Goal: Task Accomplishment & Management: Complete application form

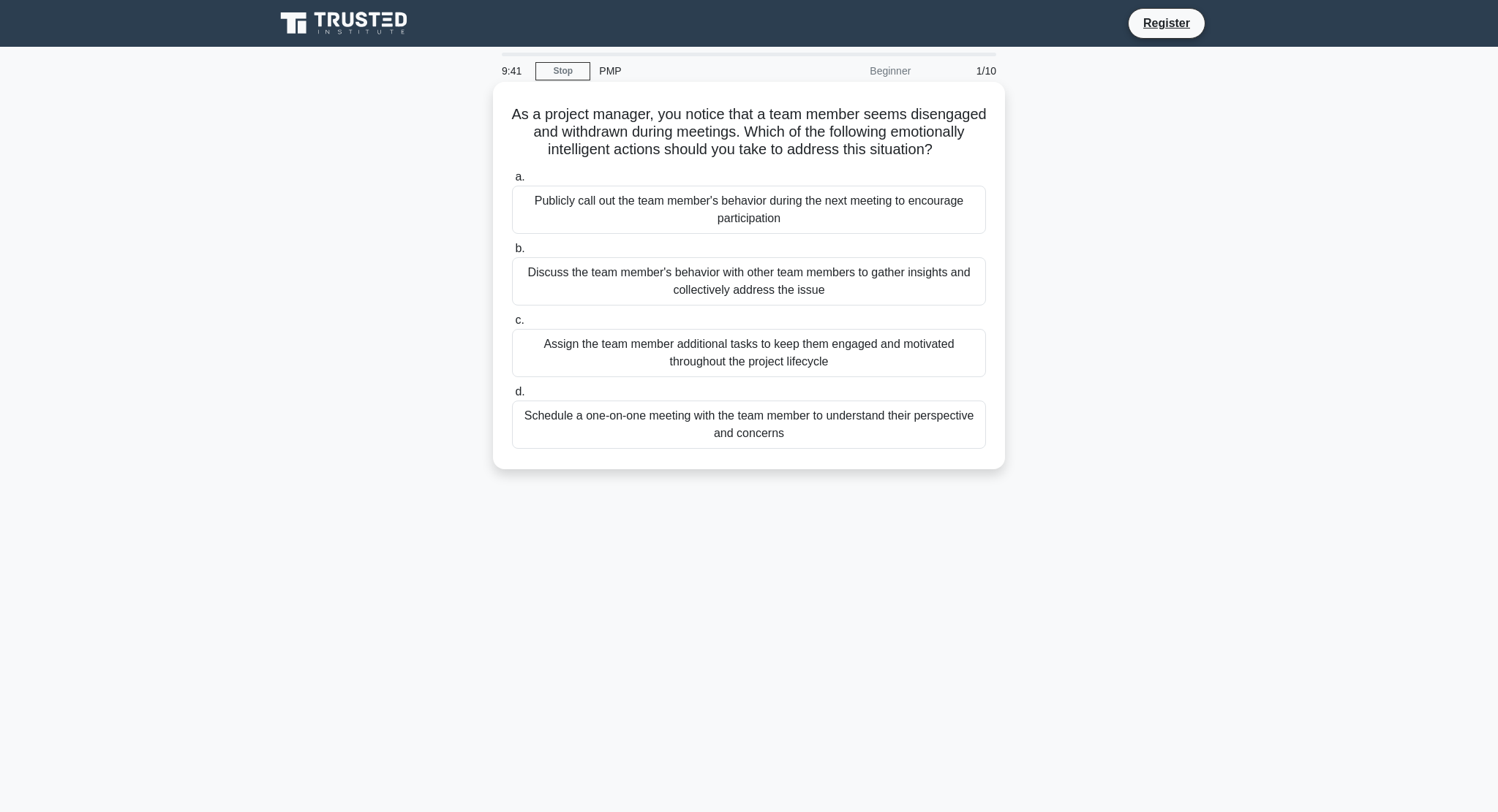
click at [580, 443] on div "Schedule a one-on-one meeting with the team member to understand their perspect…" at bounding box center [749, 424] width 474 height 49
click at [512, 397] on input "d. Schedule a one-on-one meeting with the team member to understand their persp…" at bounding box center [512, 393] width 0 height 10
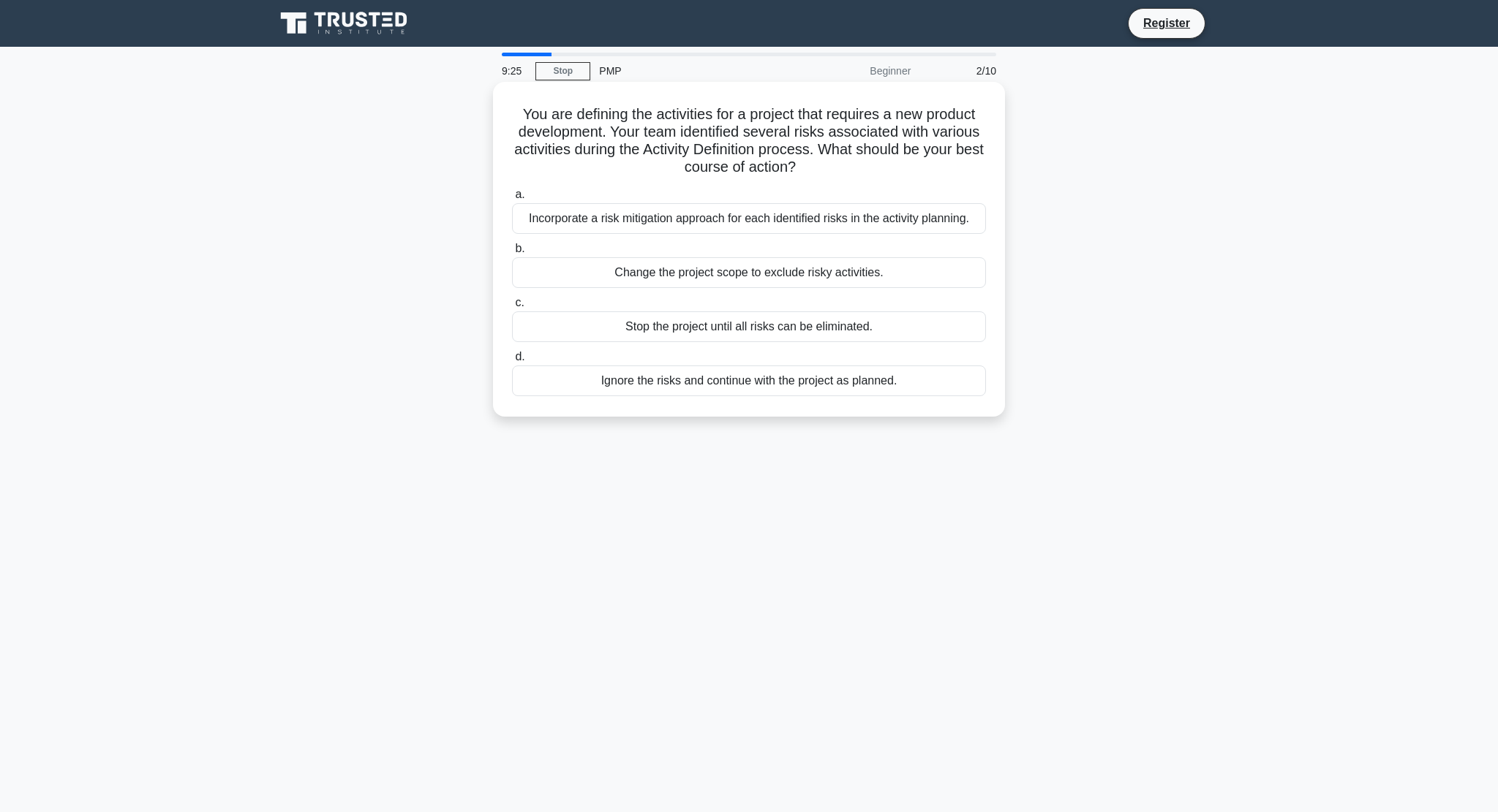
click at [716, 221] on div "Incorporate a risk mitigation approach for each identified risks in the activit…" at bounding box center [749, 218] width 474 height 31
click at [512, 199] on input "a. Incorporate a risk mitigation approach for each identified risks in the acti…" at bounding box center [512, 195] width 0 height 10
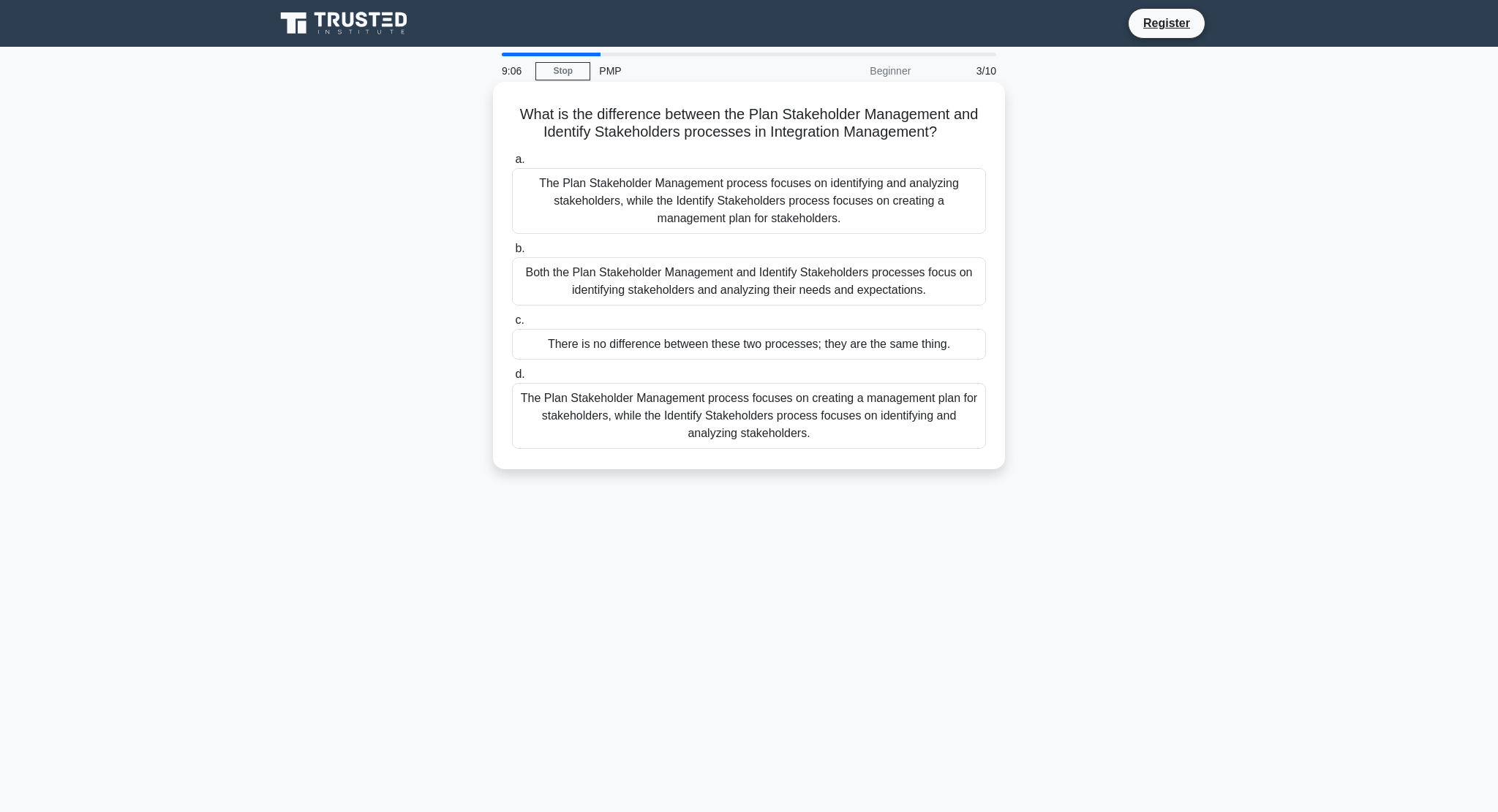
click at [837, 432] on div "The Plan Stakeholder Management process focuses on creating a management plan f…" at bounding box center [749, 415] width 474 height 65
click at [512, 380] on input "d. The Plan Stakeholder Management process focuses on creating a management pla…" at bounding box center [512, 375] width 0 height 10
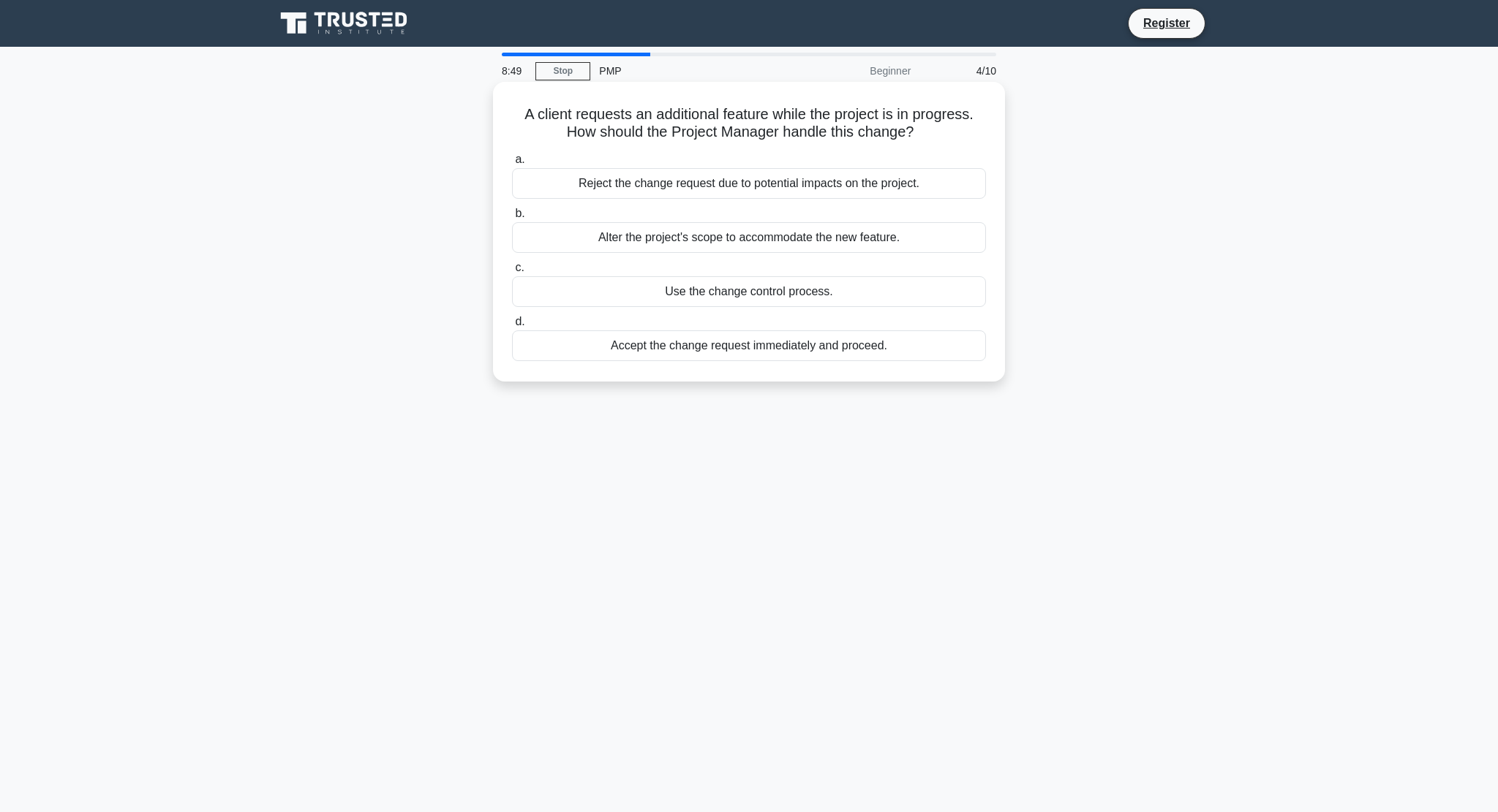
click at [795, 286] on div "Use the change control process." at bounding box center [749, 291] width 474 height 31
click at [512, 273] on input "c. Use the change control process." at bounding box center [512, 268] width 0 height 10
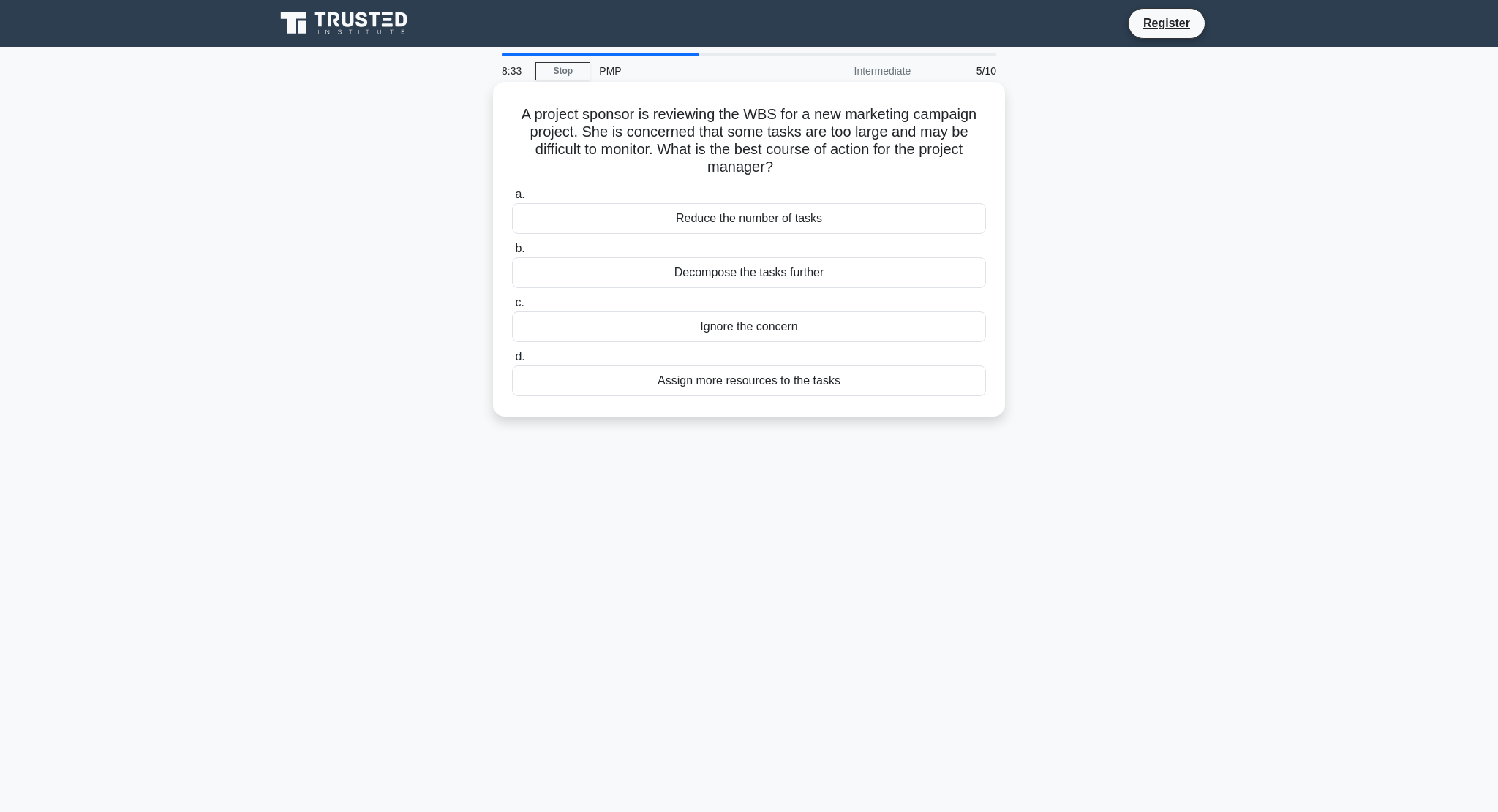
click at [816, 275] on div "Decompose the tasks further" at bounding box center [749, 272] width 474 height 31
click at [512, 254] on input "b. Decompose the tasks further" at bounding box center [512, 249] width 0 height 10
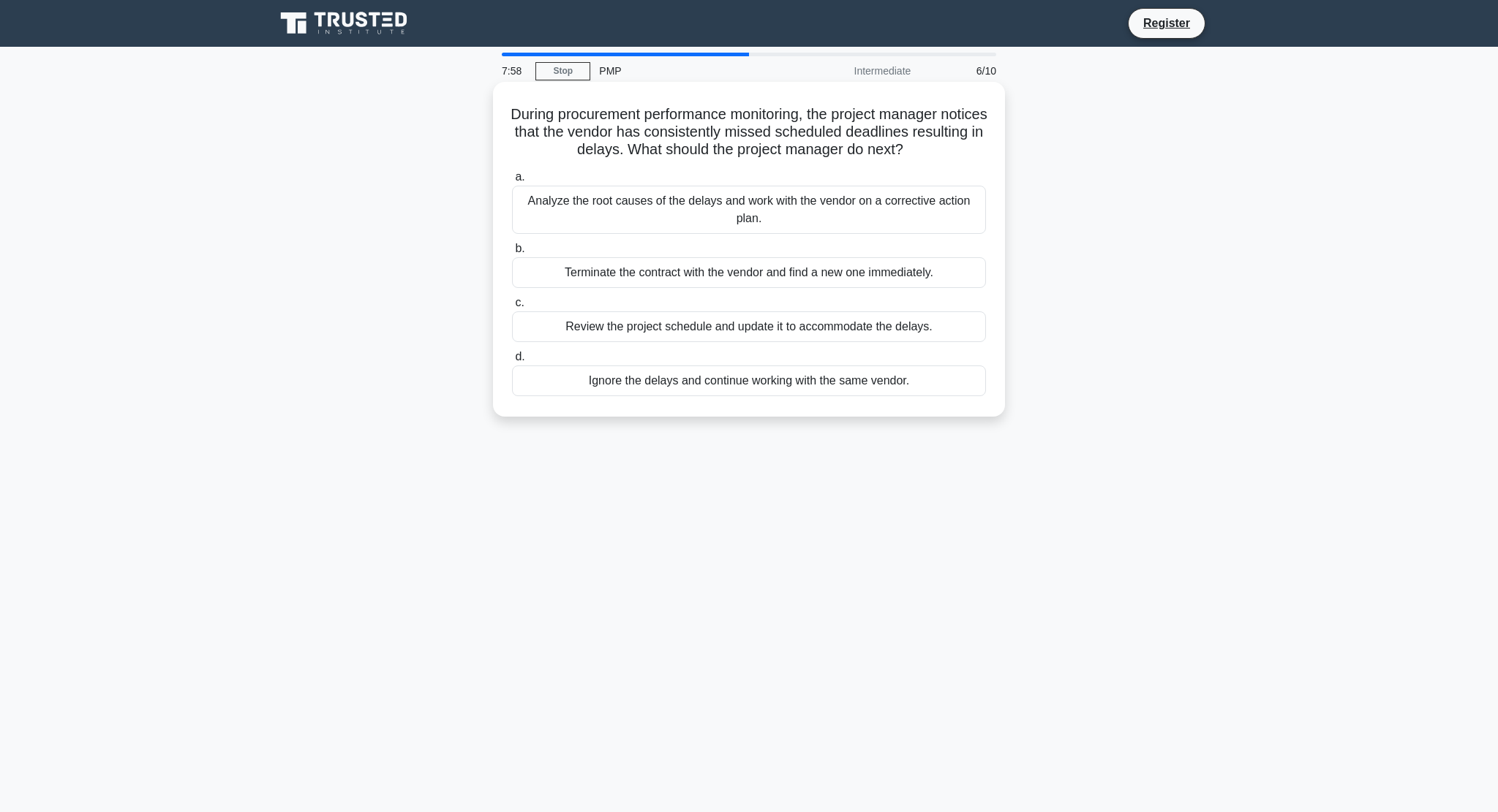
click at [901, 213] on div "Analyze the root causes of the delays and work with the vendor on a corrective …" at bounding box center [749, 209] width 474 height 49
click at [512, 182] on input "a. Analyze the root causes of the delays and work with the vendor on a correcti…" at bounding box center [512, 177] width 0 height 10
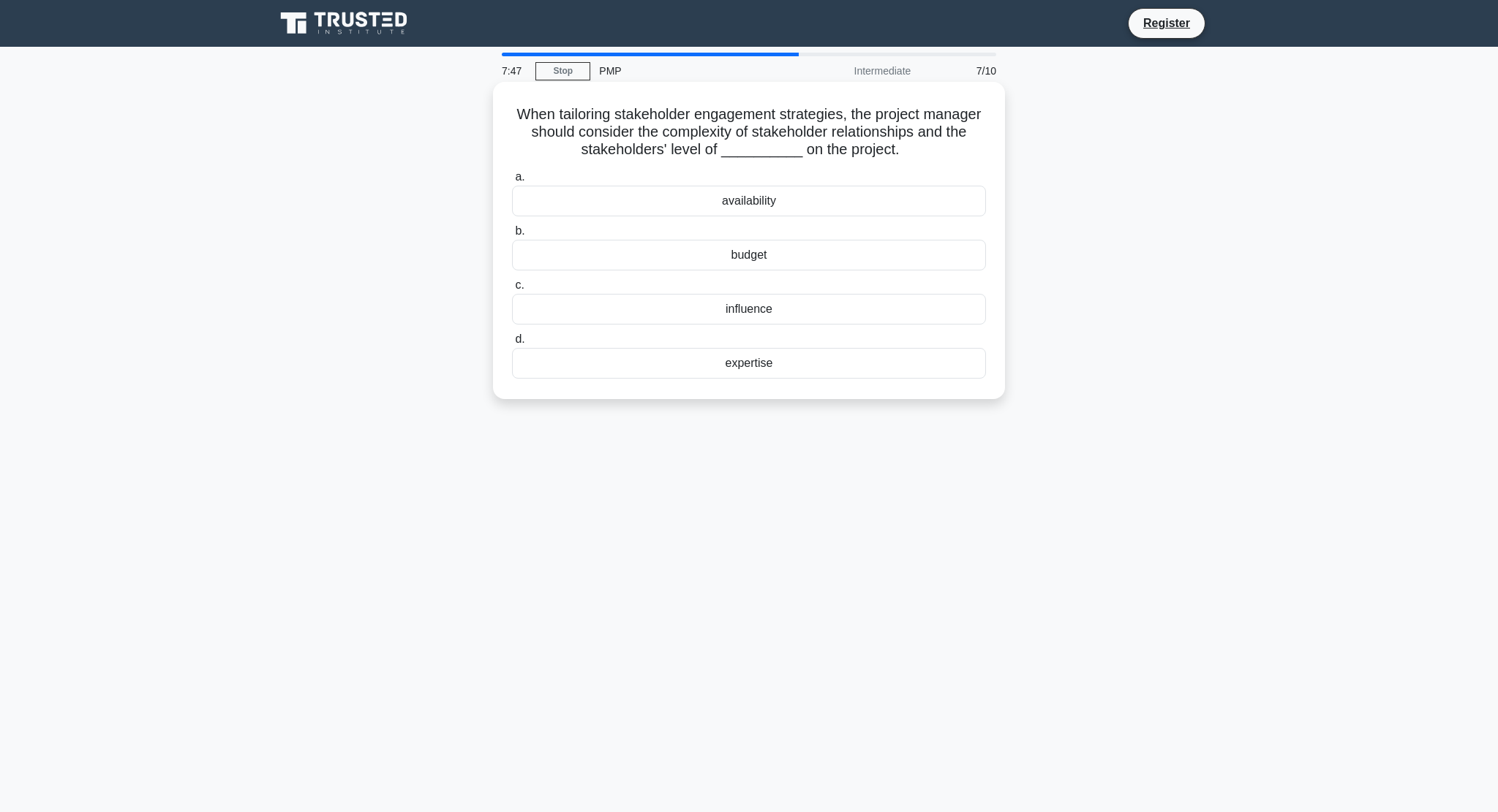
click at [874, 260] on div "budget" at bounding box center [749, 255] width 474 height 31
click at [512, 236] on input "b. budget" at bounding box center [512, 232] width 0 height 10
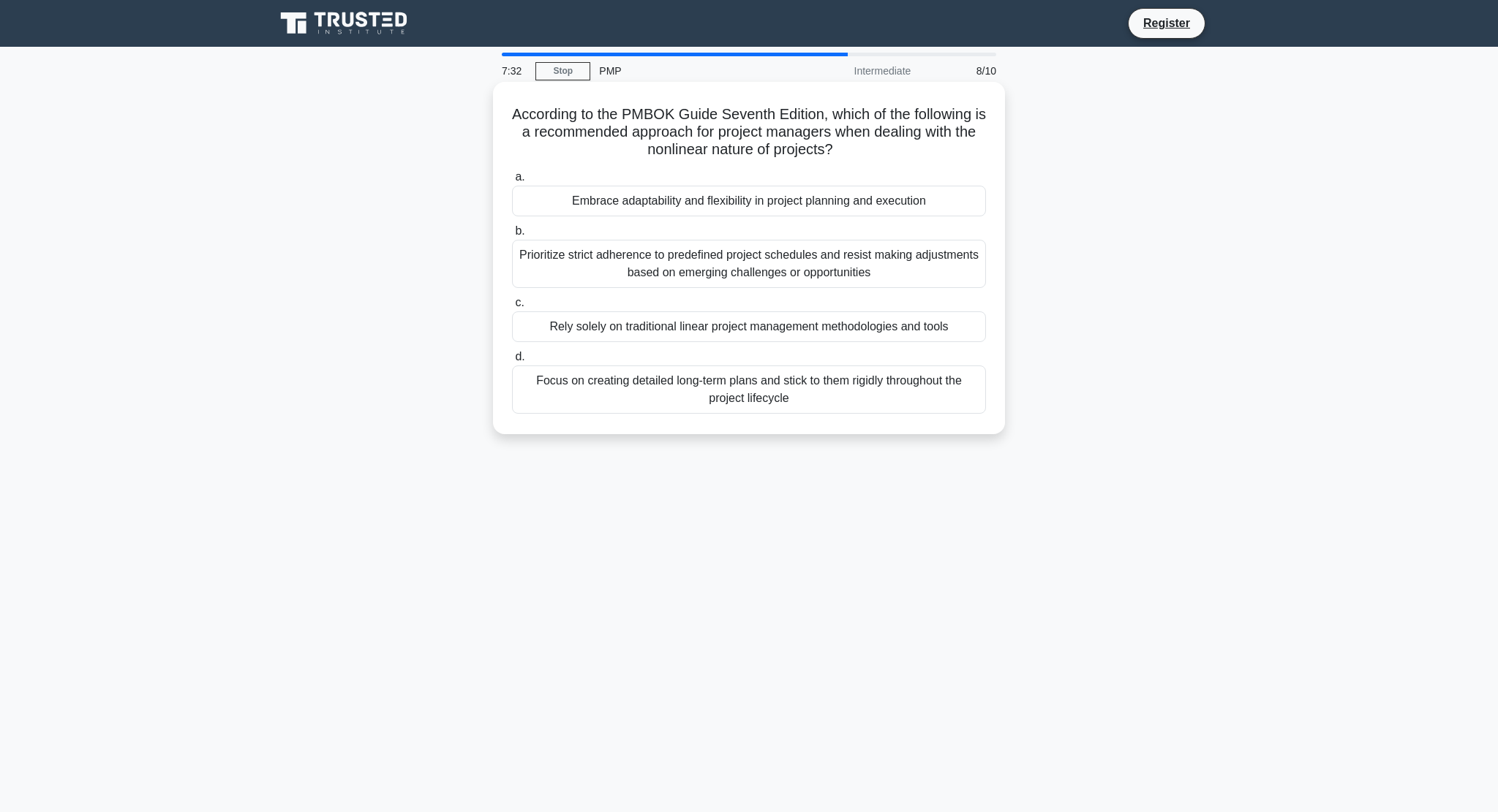
click at [920, 272] on div "Prioritize strict adherence to predefined project schedules and resist making a…" at bounding box center [749, 264] width 474 height 49
click at [512, 236] on input "b. Prioritize strict adherence to predefined project schedules and resist makin…" at bounding box center [512, 232] width 0 height 10
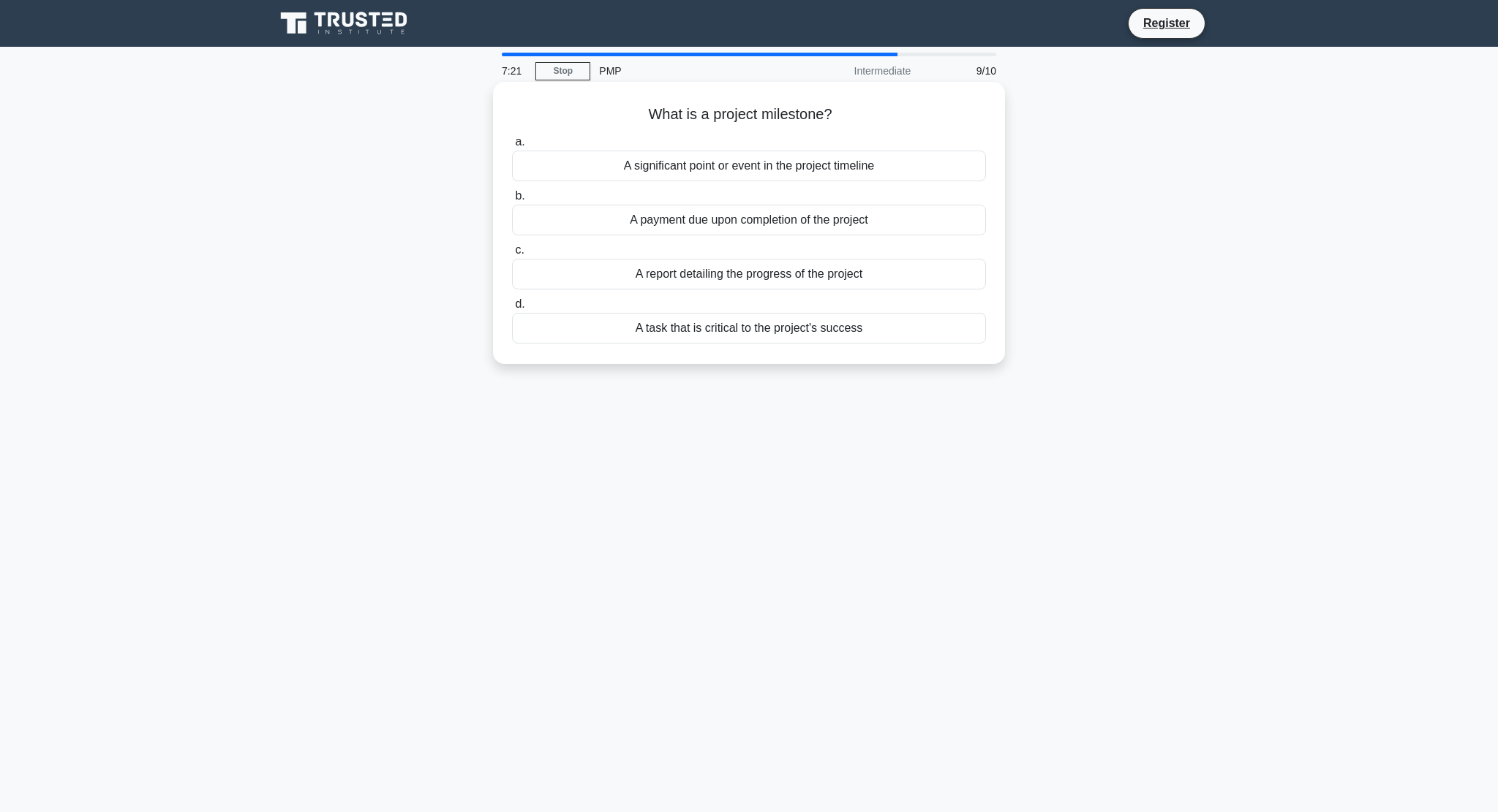
click at [909, 161] on div "A significant point or event in the project timeline" at bounding box center [749, 166] width 474 height 31
click at [512, 147] on input "a. A significant point or event in the project timeline" at bounding box center [512, 143] width 0 height 10
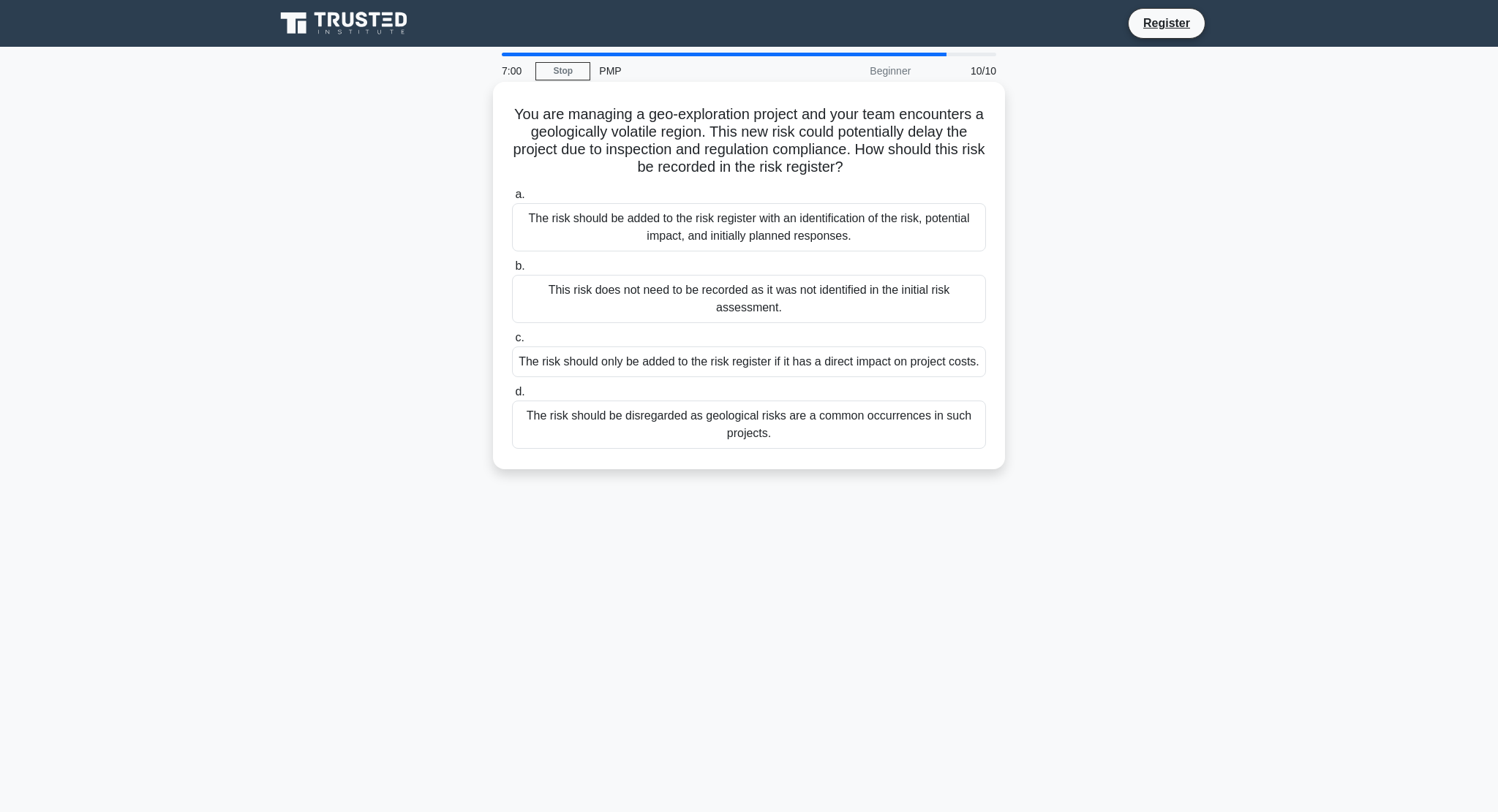
click at [875, 221] on div "The risk should be added to the risk register with an identification of the ris…" at bounding box center [749, 227] width 474 height 49
click at [512, 199] on input "a. The risk should be added to the risk register with an identification of the …" at bounding box center [512, 195] width 0 height 10
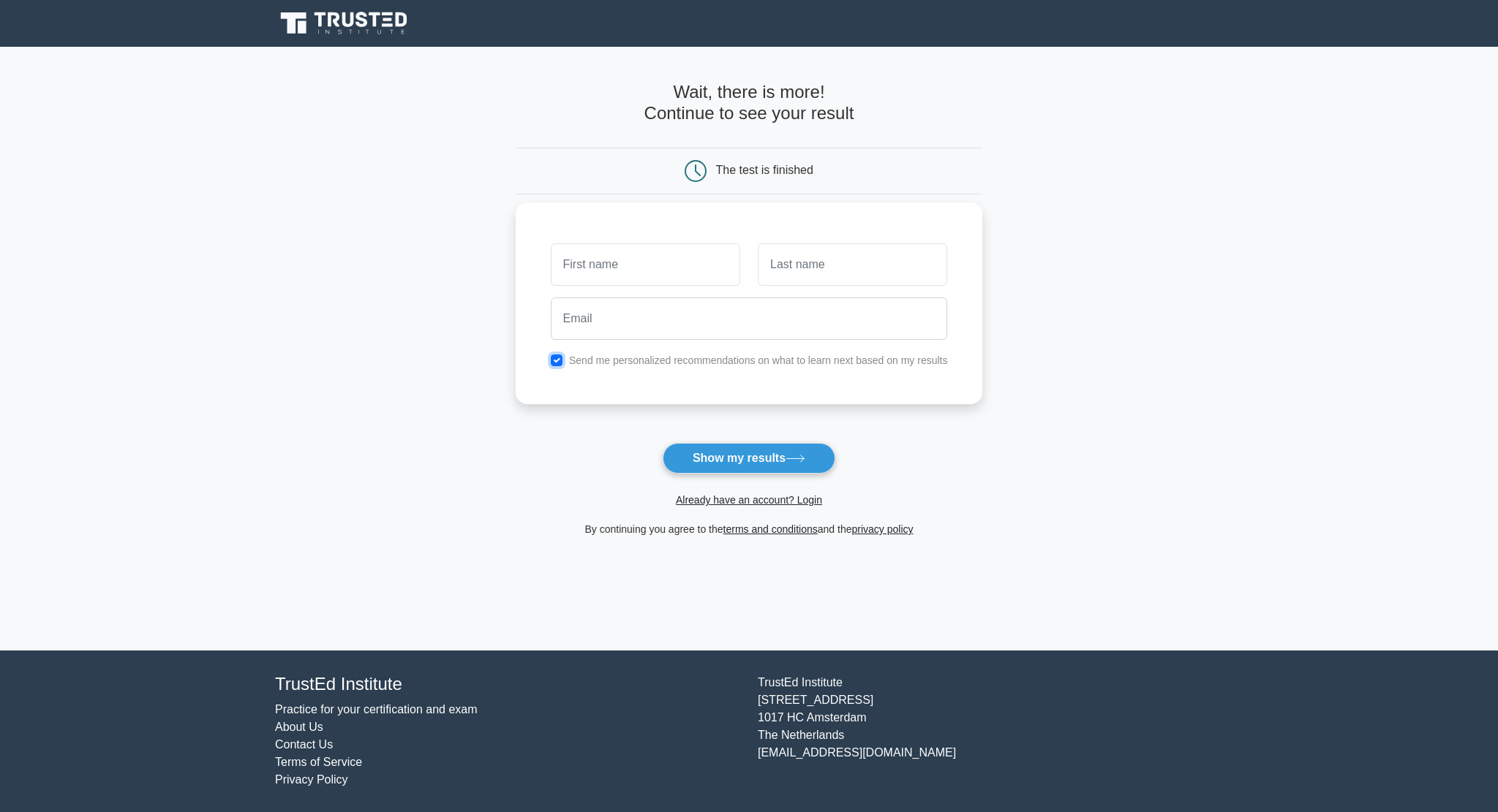
click at [558, 364] on input "checkbox" at bounding box center [557, 361] width 12 height 12
checkbox input "false"
click at [595, 276] on input "text" at bounding box center [645, 264] width 189 height 43
type input "[PERSON_NAME]"
type input "Yeung"
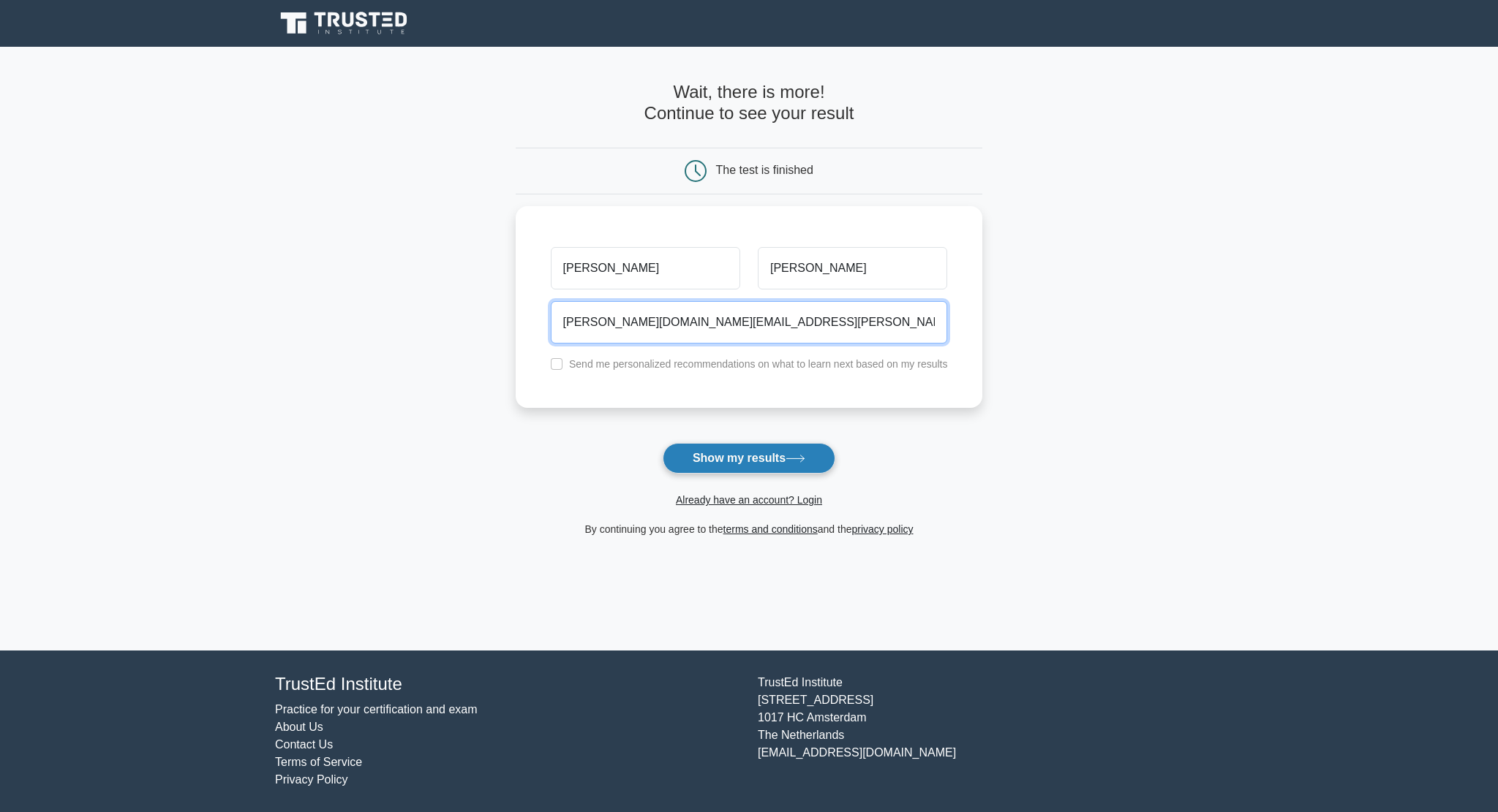
type input "leo.yeung.work@gmail.com"
click at [698, 452] on button "Show my results" at bounding box center [749, 458] width 173 height 31
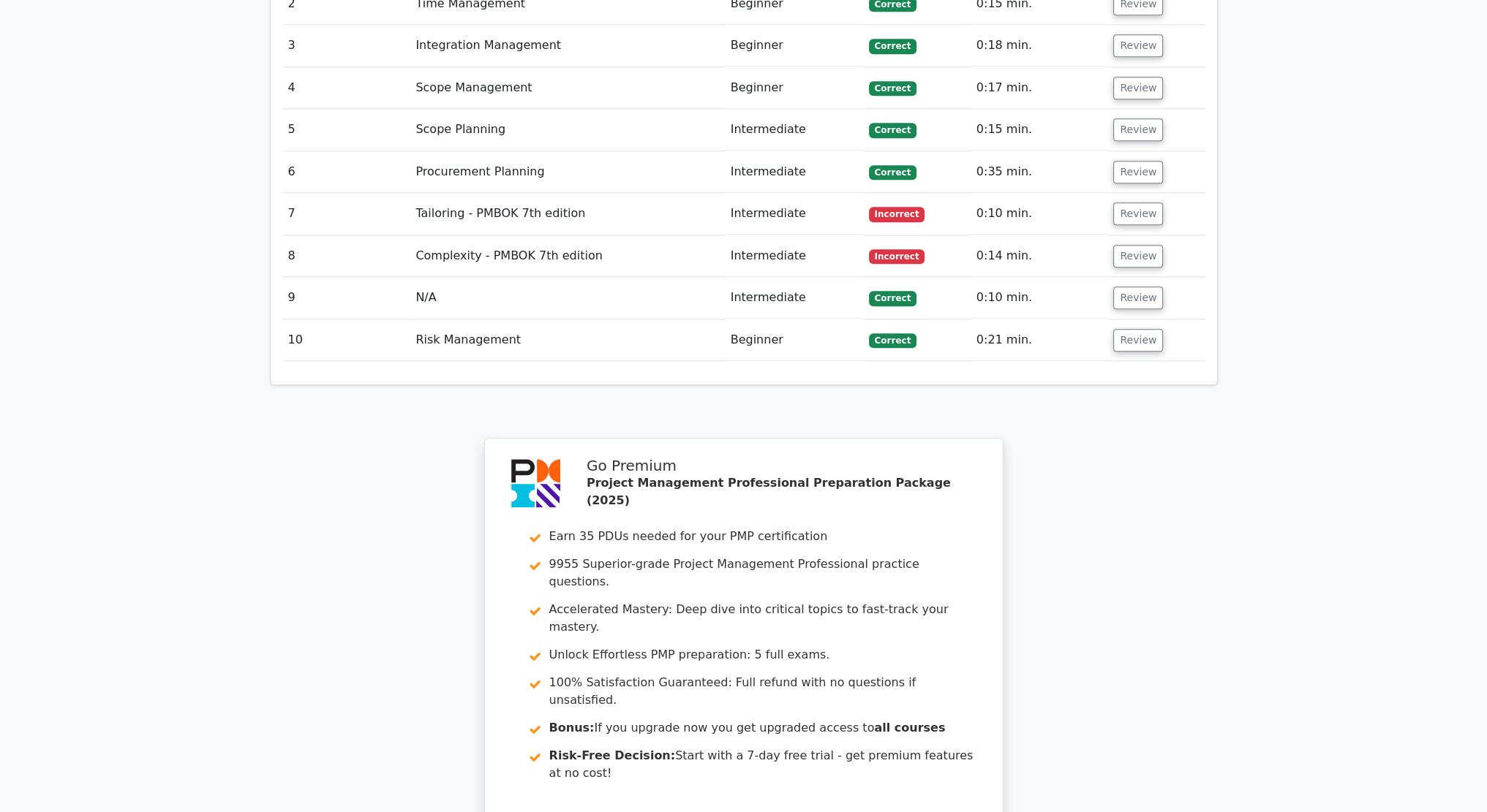
scroll to position [2295, 0]
